Goal: Task Accomplishment & Management: Manage account settings

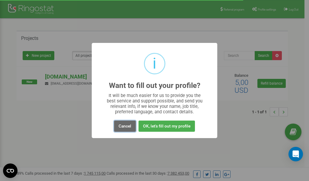
click at [126, 126] on button "Cancel" at bounding box center [125, 125] width 22 height 11
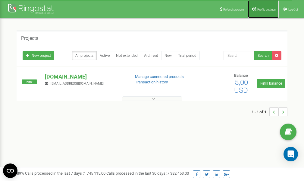
click at [267, 5] on link "Profile settings" at bounding box center [263, 9] width 31 height 18
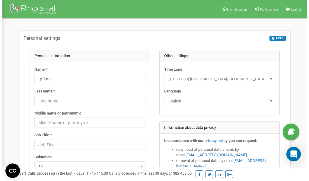
scroll to position [30, 0]
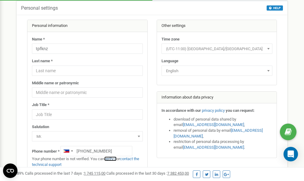
click at [114, 158] on link "verify it" at bounding box center [110, 158] width 12 height 5
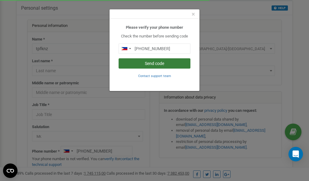
click at [159, 64] on button "Send code" at bounding box center [155, 63] width 72 height 10
